Goal: Task Accomplishment & Management: Manage account settings

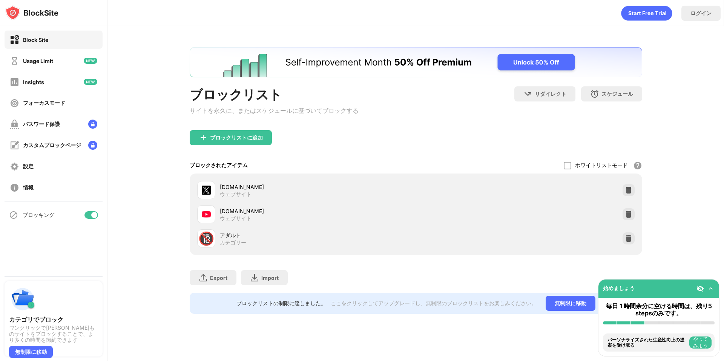
click at [92, 214] on div at bounding box center [94, 215] width 6 height 6
click at [95, 216] on div at bounding box center [92, 215] width 14 height 8
